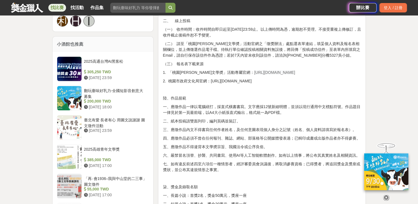
scroll to position [421, 0]
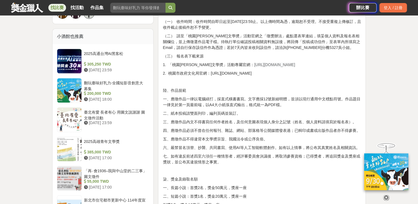
drag, startPoint x: 285, startPoint y: 64, endPoint x: 233, endPoint y: 62, distance: 52.0
click at [233, 62] on p "1. 「桃園[PERSON_NAME]文學奬」活動專屬官網： [URL][DOMAIN_NAME]" at bounding box center [262, 65] width 199 height 6
drag, startPoint x: 233, startPoint y: 62, endPoint x: 243, endPoint y: 66, distance: 10.4
copy span "[URL][DOMAIN_NAME]"
click at [28, 7] on link at bounding box center [27, 7] width 33 height 11
